Goal: Task Accomplishment & Management: Manage account settings

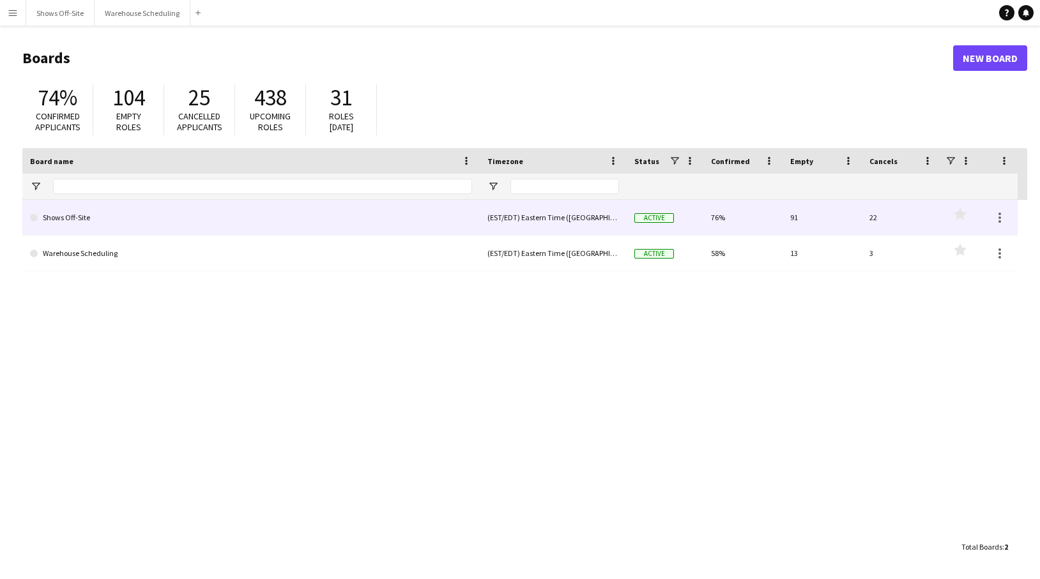
click at [116, 225] on link "Shows Off-Site" at bounding box center [251, 218] width 442 height 36
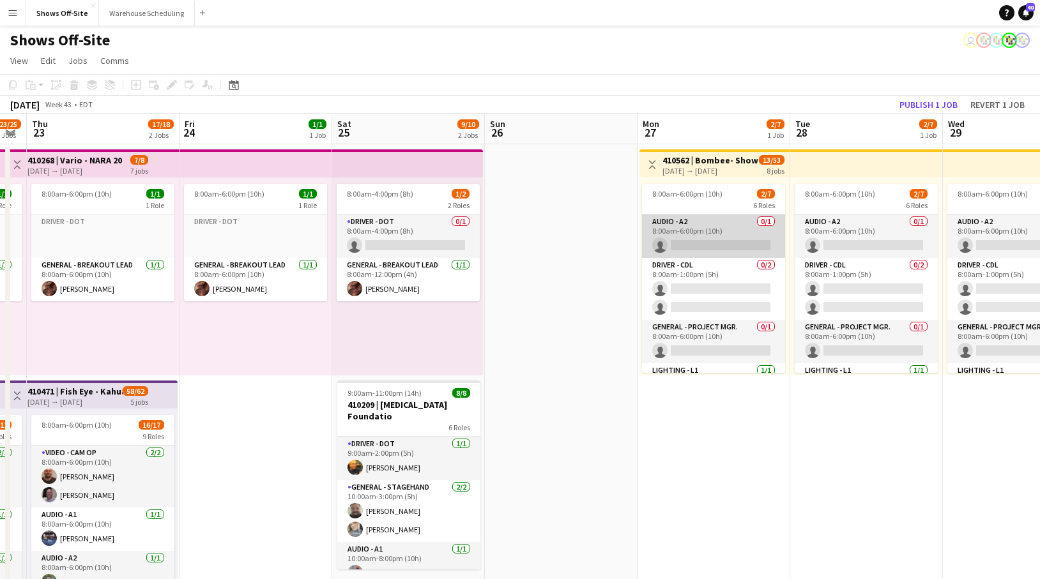
click at [716, 250] on app-card-role "Audio - A2 0/1 8:00am-6:00pm (10h) single-neutral-actions" at bounding box center [713, 236] width 143 height 43
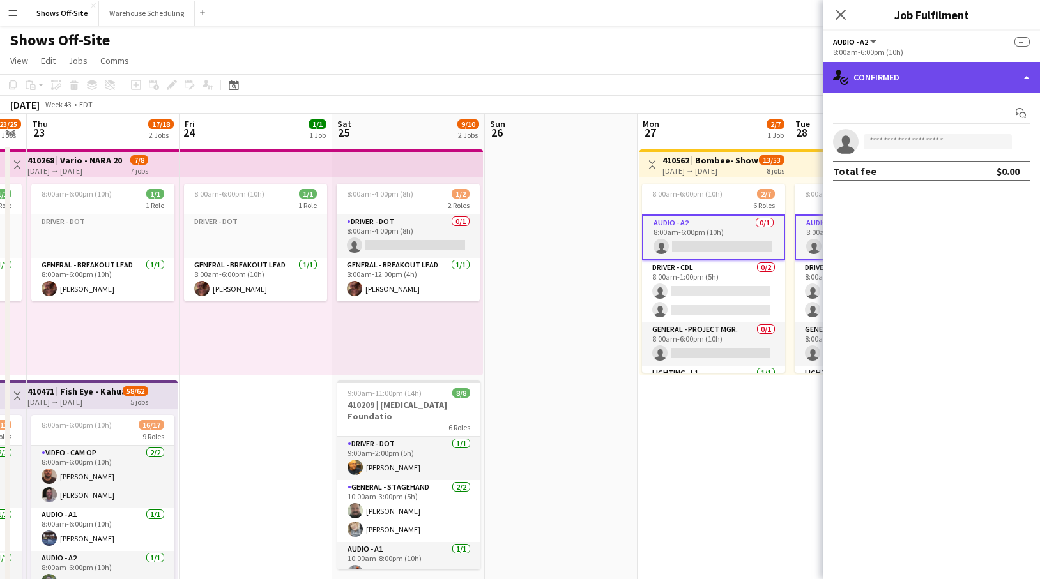
click at [1028, 75] on div "single-neutral-actions-check-2 Confirmed" at bounding box center [931, 77] width 217 height 31
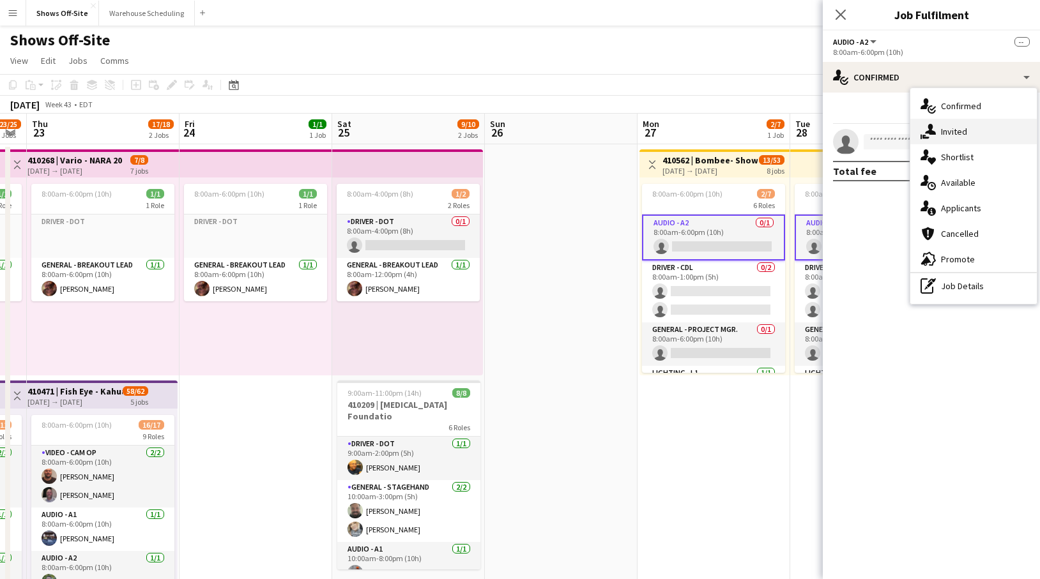
click at [963, 135] on span "Invited" at bounding box center [954, 131] width 26 height 11
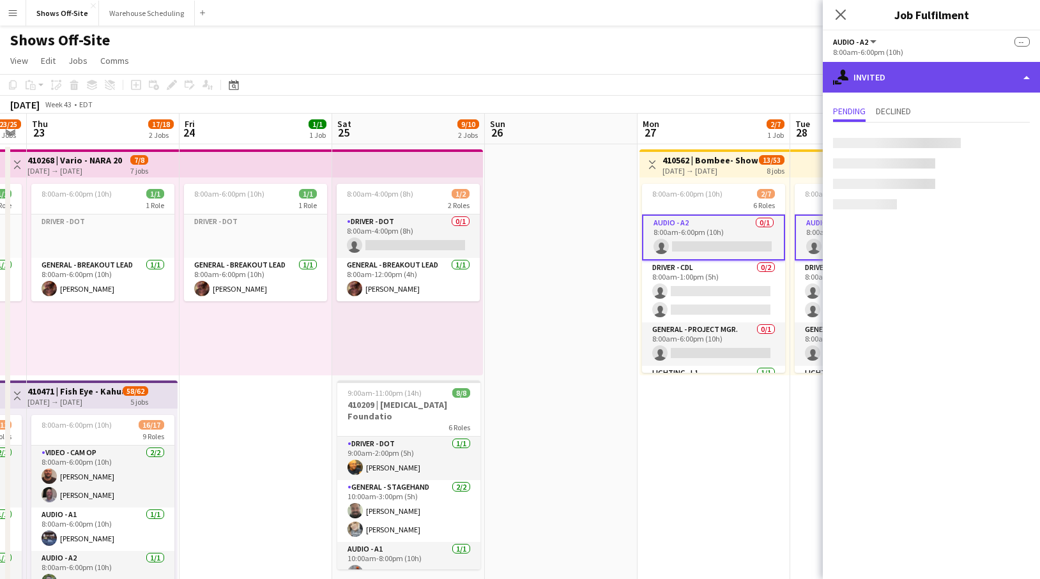
click at [1020, 78] on div "single-neutral-actions-share-1 Invited" at bounding box center [931, 77] width 217 height 31
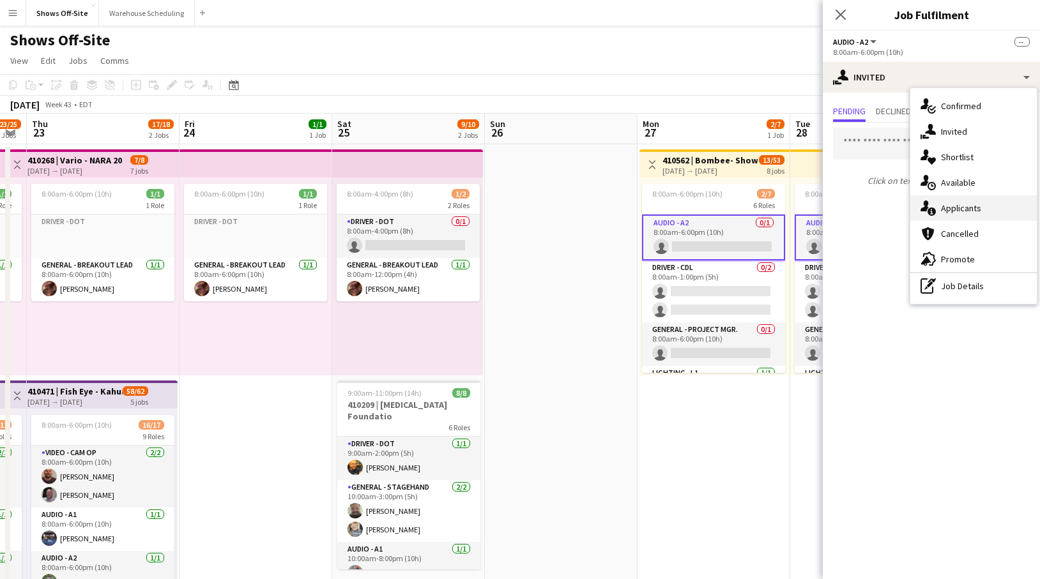
click at [967, 207] on span "Applicants" at bounding box center [961, 207] width 40 height 11
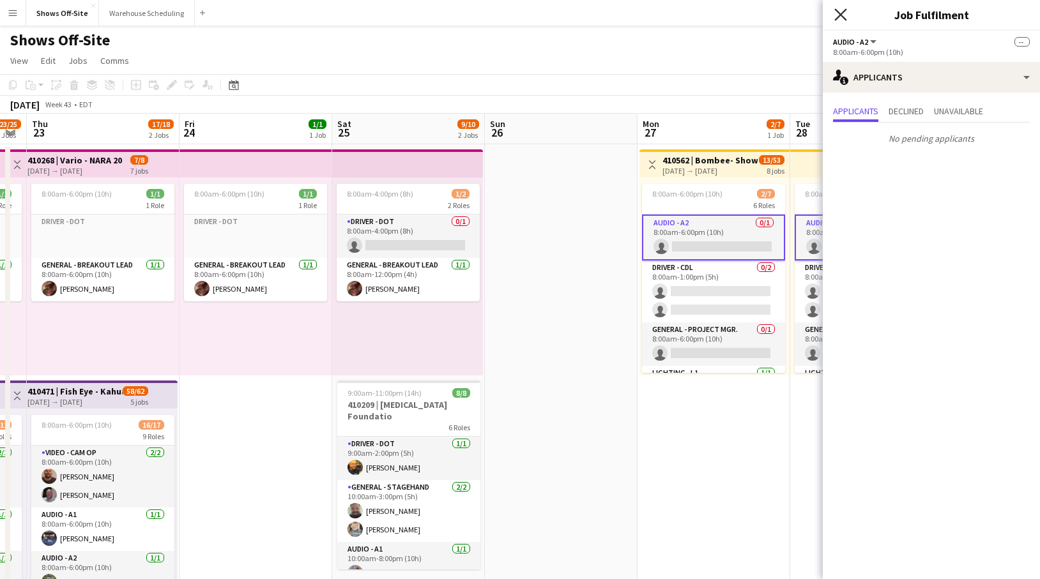
click at [839, 14] on icon at bounding box center [840, 14] width 12 height 12
